Goal: Task Accomplishment & Management: Manage account settings

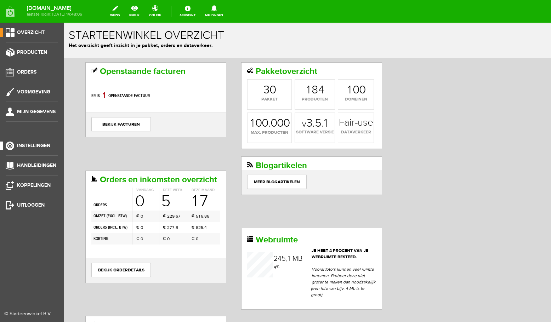
click at [39, 144] on span "Instellingen" at bounding box center [33, 146] width 33 height 6
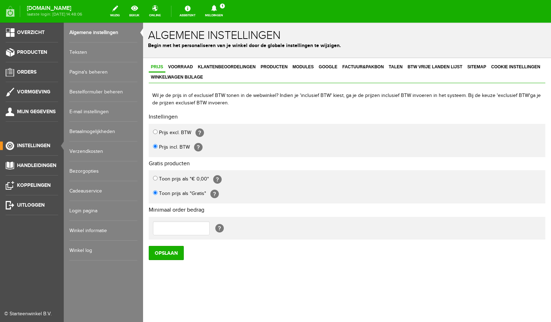
click at [99, 113] on link "E-mail instellingen" at bounding box center [103, 112] width 68 height 20
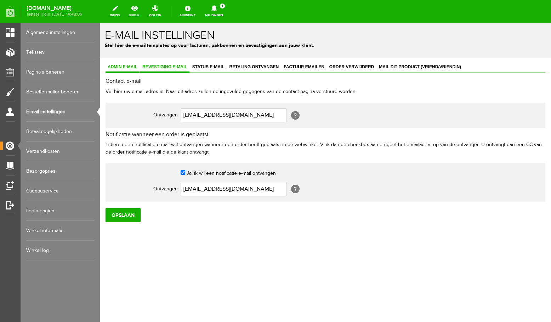
click at [167, 66] on span "Bevestiging e-mail" at bounding box center [164, 66] width 49 height 5
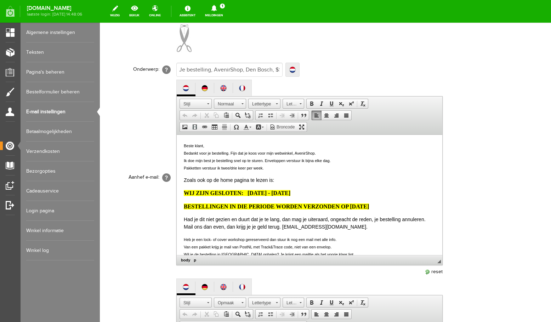
click at [232, 219] on p "Had je dit niet gezien en duurt dat je te lang, dan mag je uiteraard, ongeacht …" at bounding box center [309, 223] width 251 height 15
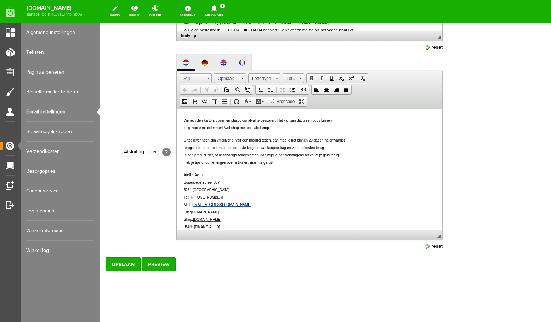
scroll to position [377, 0]
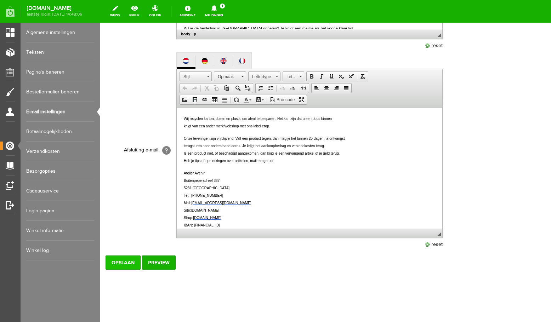
click at [131, 263] on input "Opslaan" at bounding box center [122, 262] width 35 height 14
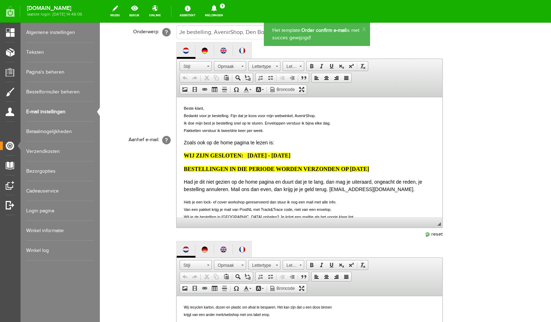
scroll to position [0, 0]
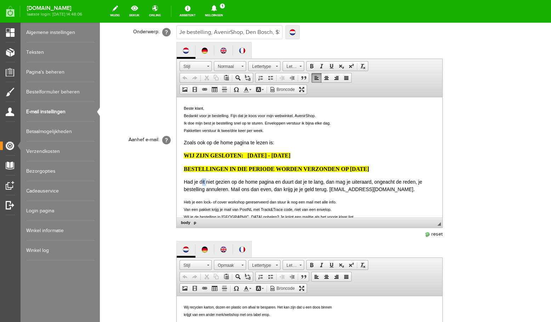
drag, startPoint x: 206, startPoint y: 182, endPoint x: 201, endPoint y: 182, distance: 5.0
click at [201, 182] on p "Had je dit niet gezien op de home pagina en duurt dat je te lang, dan mag je ui…" at bounding box center [309, 185] width 251 height 15
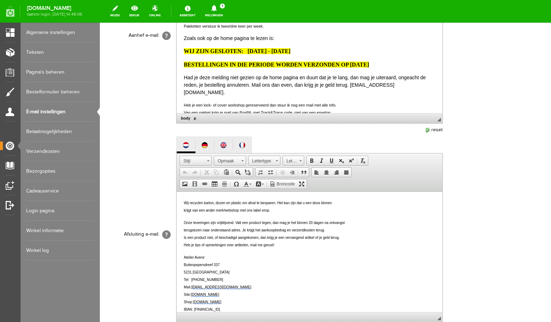
scroll to position [377, 0]
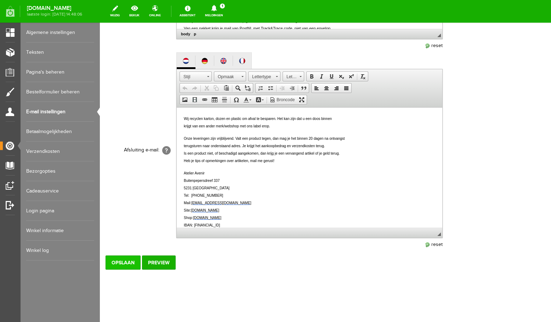
click at [133, 262] on input "Opslaan" at bounding box center [122, 262] width 35 height 14
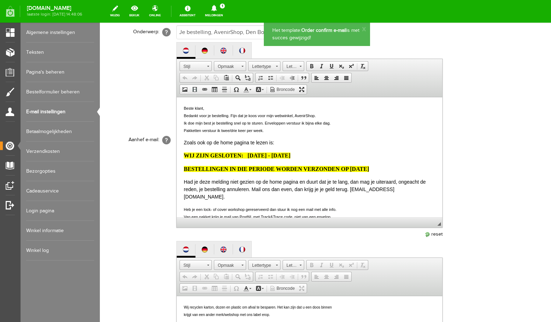
scroll to position [0, 0]
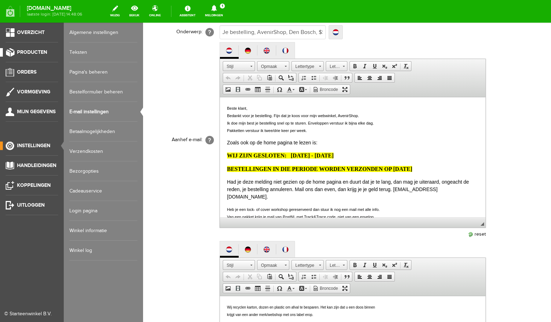
click at [31, 50] on span "Producten" at bounding box center [32, 52] width 30 height 6
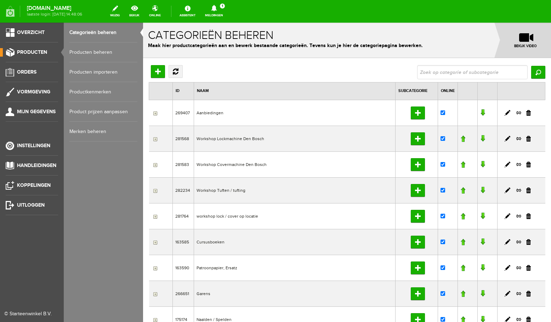
click at [86, 55] on link "Producten beheren" at bounding box center [103, 52] width 68 height 20
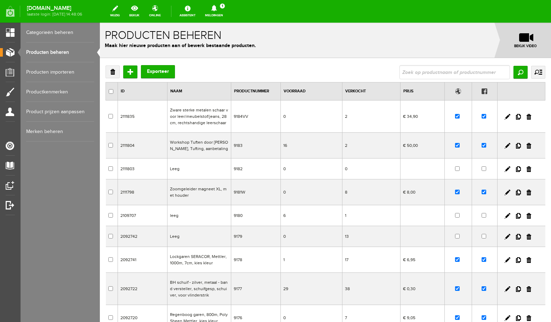
click at [421, 73] on input "text" at bounding box center [454, 72] width 110 height 14
type input "haak"
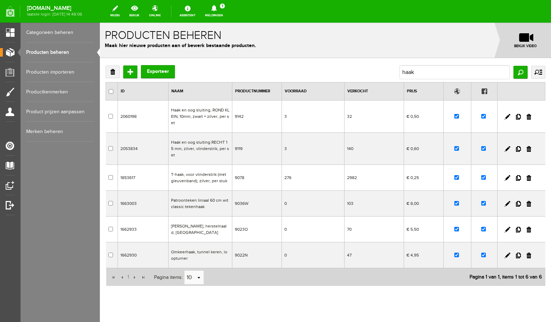
click at [205, 171] on td "T-haak, voor vlinderstrik (met gleuvenband), zilver, per stuk" at bounding box center [200, 178] width 64 height 26
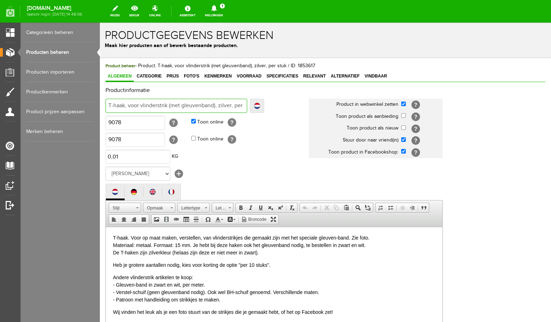
click at [182, 104] on input "T-haak, voor vlinderstrik (met gleuvenband), zilver, per stuk" at bounding box center [176, 106] width 142 height 14
type input "T-haak, voor vlinderstrik (metgleuvenband), zilver, per stuk"
type input "T-haak, voor vlinderstrik (megleuvenband), zilver, per stuk"
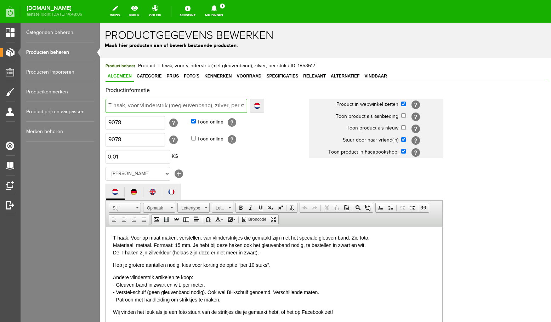
type input "T-haak, voor vlinderstrik (mgleuvenband), zilver, per stuk"
type input "T-haak, voor vlinderstrik (gleuvenband), zilver, per stuk"
click at [203, 105] on input "T-haak, voor vlinderstrik (gleuvenband), zilver, per stuk" at bounding box center [176, 106] width 142 height 14
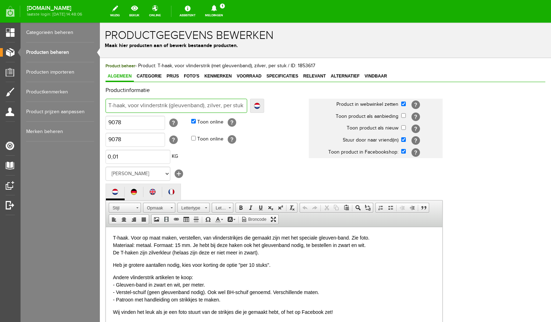
type input "T-haak, voor vlinderstrik (gleuvenband ), zilver, per stuk"
type input "T-haak, voor vlinderstrik (gleuvenband n), zilver, per stuk"
type input "T-haak, voor vlinderstrik (gleuvenband no), zilver, per stuk"
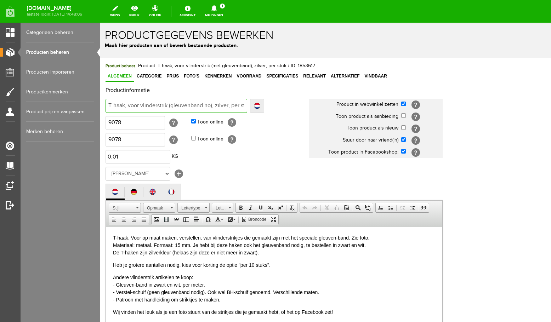
type input "T-haak, voor vlinderstrik (gleuvenband no), zilver, per stuk"
type input "T-haak, voor vlinderstrik (gleuvenband nodi), zilver, per stuk"
type input "T-haak, voor vlinderstrik (gleuvenband nodig), zilver, per stuk"
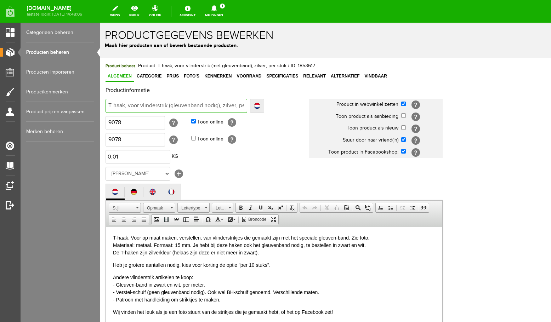
scroll to position [174, 0]
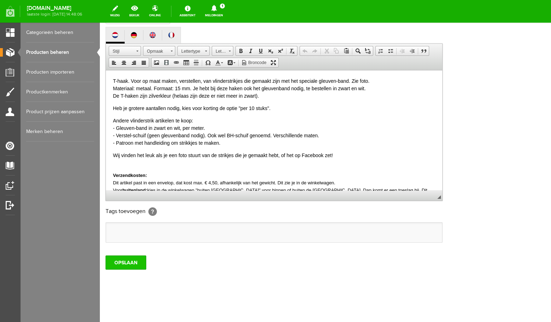
type input "T-haak, voor vlinderstrik (gleuvenband nodig), zilver, per stuk"
click at [118, 263] on input "OPSLAAN" at bounding box center [125, 262] width 41 height 14
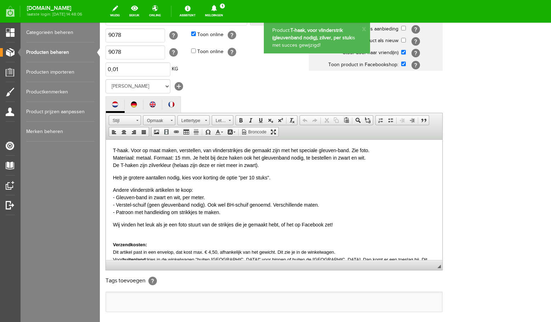
scroll to position [0, 0]
click at [64, 53] on link "Producten beheren" at bounding box center [60, 52] width 68 height 20
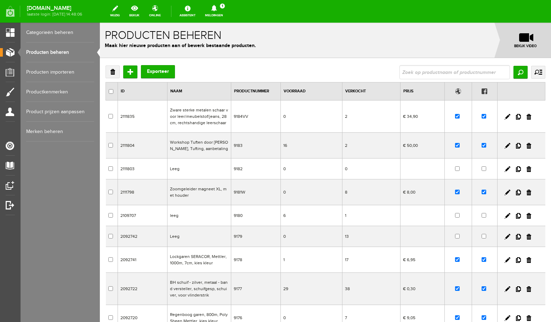
click at [415, 71] on input "text" at bounding box center [454, 72] width 110 height 14
type input "haak"
